Goal: Information Seeking & Learning: Learn about a topic

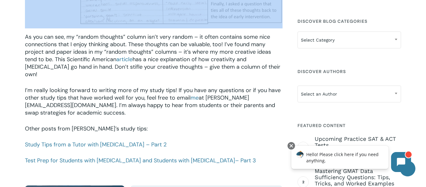
scroll to position [853, 0]
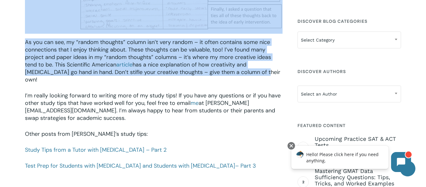
drag, startPoint x: 24, startPoint y: 112, endPoint x: 247, endPoint y: 62, distance: 228.0
copy div "As a tutor with ADHD, I sympathize with the students that I meet who struggle w…"
click at [210, 99] on span "at jamie@mindfish.com. I’m always happy to hear from students or their parents …" at bounding box center [150, 110] width 250 height 22
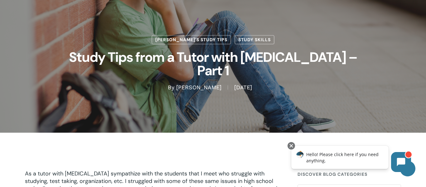
scroll to position [30, 0]
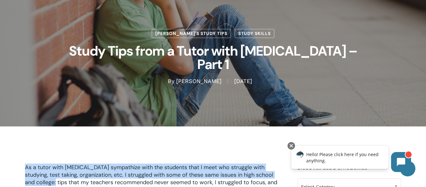
click at [27, 180] on span "As a tutor with ADHD, I sympathize with the students that I meet who struggle w…" at bounding box center [151, 178] width 252 height 30
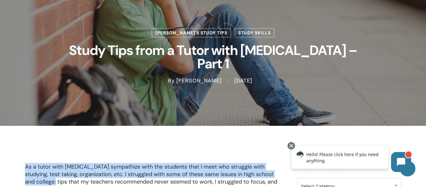
click at [26, 168] on span "As a tutor with ADHD, I sympathize with the students that I meet who struggle w…" at bounding box center [151, 178] width 252 height 30
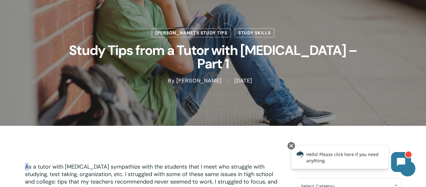
click at [27, 167] on span "As a tutor with ADHD, I sympathize with the students that I meet who struggle w…" at bounding box center [151, 178] width 252 height 30
copy span "A"
click at [52, 165] on span "As a tutor with ADHD, I sympathize with the students that I meet who struggle w…" at bounding box center [151, 178] width 252 height 30
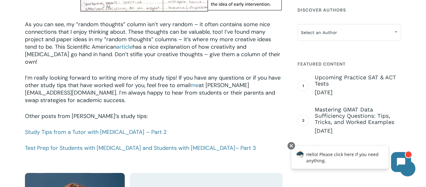
scroll to position [873, 0]
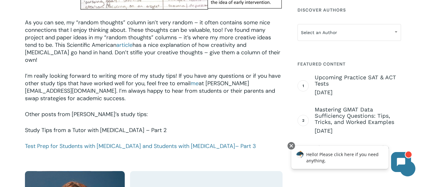
click at [121, 126] on link "Study Tips from a Tutor with [MEDICAL_DATA] – Part 2" at bounding box center [95, 129] width 141 height 7
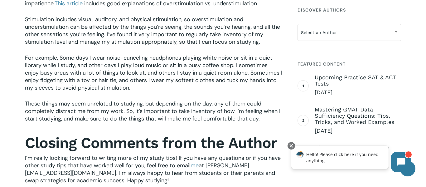
scroll to position [611, 0]
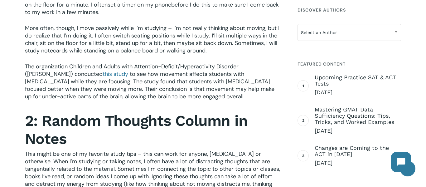
scroll to position [486, 0]
